Goal: Transaction & Acquisition: Purchase product/service

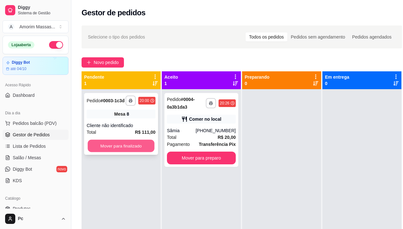
click at [129, 142] on button "Mover para finalizado" at bounding box center [121, 146] width 67 height 12
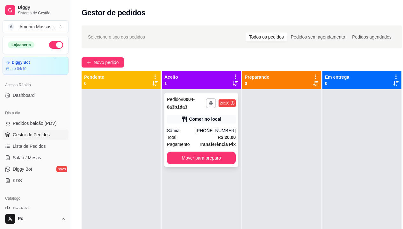
drag, startPoint x: 204, startPoint y: 122, endPoint x: 199, endPoint y: 134, distance: 13.7
click at [199, 134] on div "Total R$ 20,00" at bounding box center [201, 137] width 69 height 7
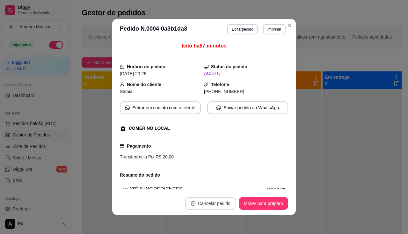
click at [201, 202] on button "Cancelar pedido" at bounding box center [210, 203] width 51 height 13
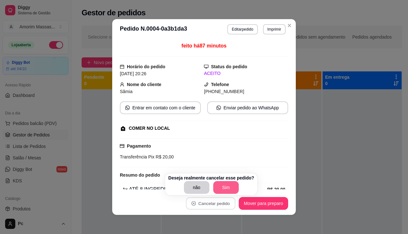
click at [220, 184] on button "Sim" at bounding box center [225, 187] width 25 height 13
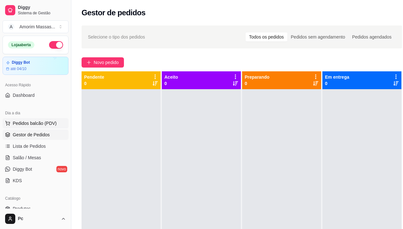
click at [38, 122] on span "Pedidos balcão (PDV)" at bounding box center [35, 123] width 44 height 6
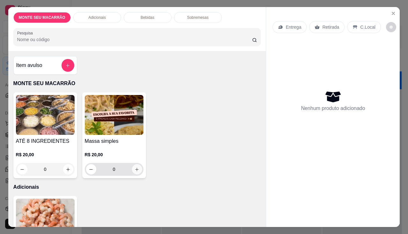
click at [134, 168] on icon "increase-product-quantity" at bounding box center [136, 169] width 5 height 5
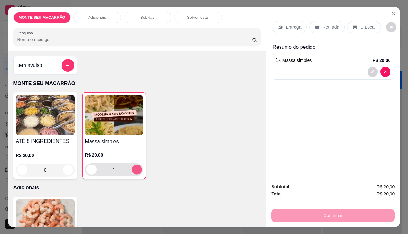
click at [134, 168] on icon "increase-product-quantity" at bounding box center [136, 169] width 5 height 5
type input "2"
click at [189, 152] on div "ATÉ 8 INGREDIENTES R$ 20,00 0 Massa simples R$ 20,00 2" at bounding box center [136, 135] width 247 height 86
click at [287, 24] on p "Entrega" at bounding box center [293, 27] width 16 height 6
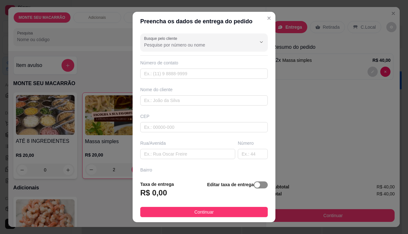
click at [257, 183] on span "button" at bounding box center [261, 184] width 14 height 7
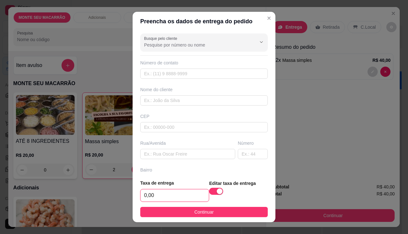
click at [156, 198] on input "0,00" at bounding box center [174, 195] width 68 height 12
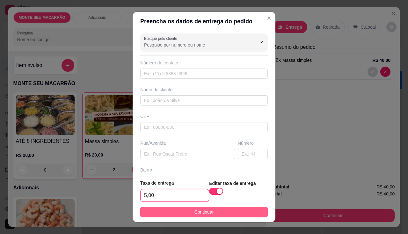
type input "5,00"
click at [173, 208] on button "Continuar" at bounding box center [203, 212] width 127 height 10
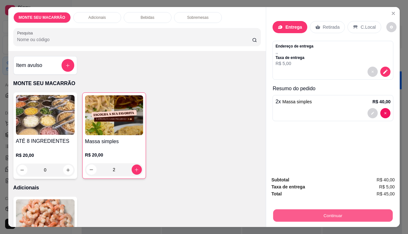
click at [311, 212] on button "Continuar" at bounding box center [332, 215] width 119 height 12
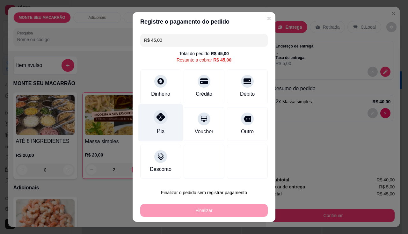
click at [159, 116] on icon at bounding box center [160, 117] width 8 height 8
type input "R$ 0,00"
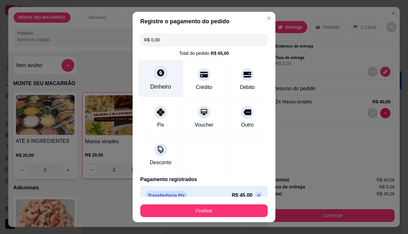
click at [158, 73] on icon at bounding box center [160, 72] width 8 height 8
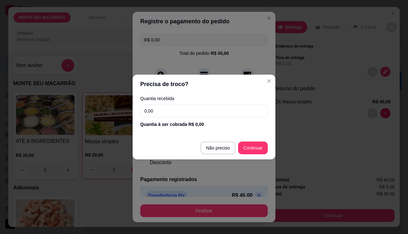
click at [168, 116] on input "0,00" at bounding box center [203, 110] width 127 height 13
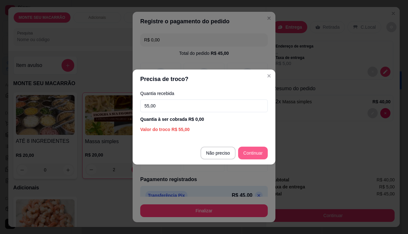
type input "55,00"
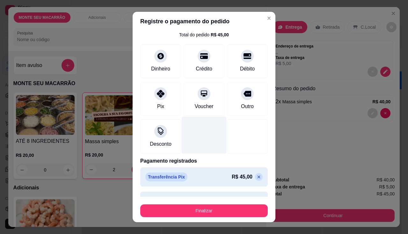
scroll to position [35, 0]
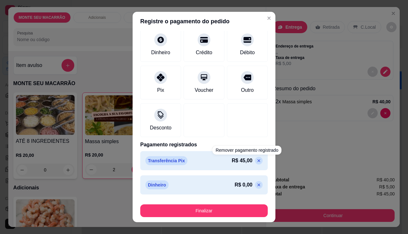
click at [256, 162] on icon at bounding box center [258, 160] width 5 height 5
type input "R$ 45,00"
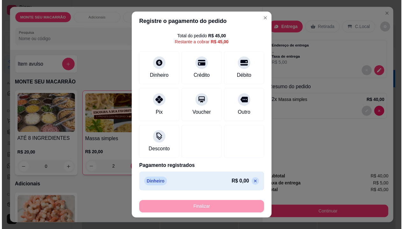
scroll to position [17, 0]
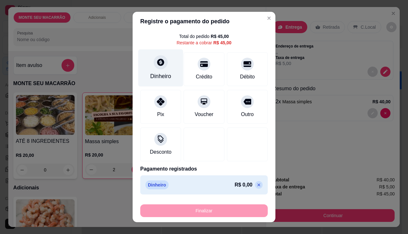
click at [161, 67] on div at bounding box center [161, 62] width 14 height 14
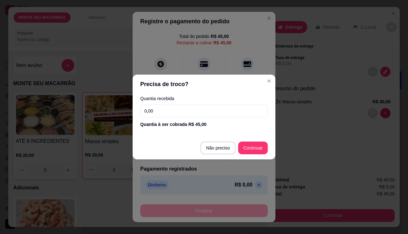
click at [160, 110] on input "0,00" at bounding box center [203, 110] width 127 height 13
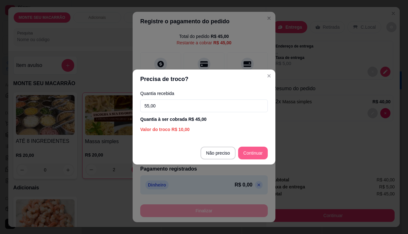
type input "55,00"
type input "R$ 0,00"
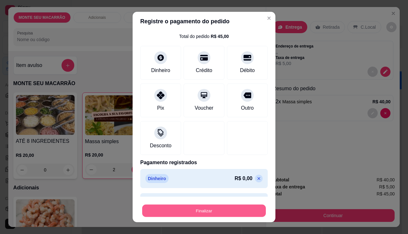
click at [232, 209] on button "Finalizar" at bounding box center [204, 210] width 124 height 12
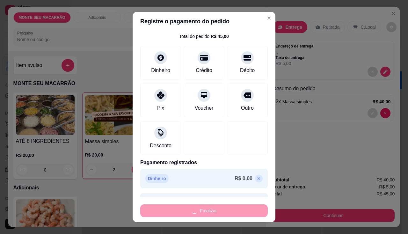
type input "0"
type input "-R$ 45,00"
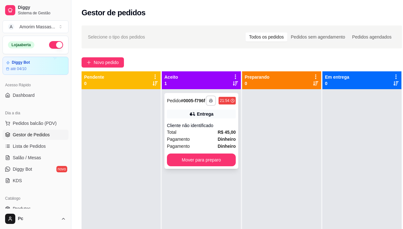
click at [213, 102] on icon "button" at bounding box center [211, 101] width 4 height 4
click at [197, 122] on button "IMPRESSORA" at bounding box center [194, 125] width 46 height 10
click at [205, 129] on div "Cliente não identificado" at bounding box center [201, 125] width 69 height 6
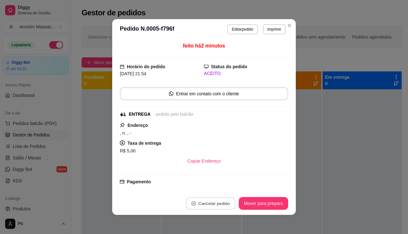
click at [211, 204] on button "Cancelar pedido" at bounding box center [210, 203] width 49 height 12
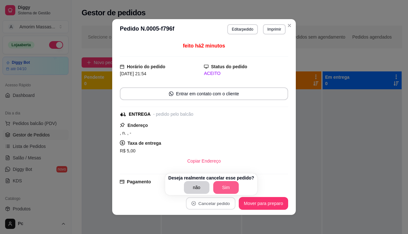
click at [220, 187] on button "Sim" at bounding box center [225, 187] width 25 height 13
